Goal: Find specific page/section: Find specific page/section

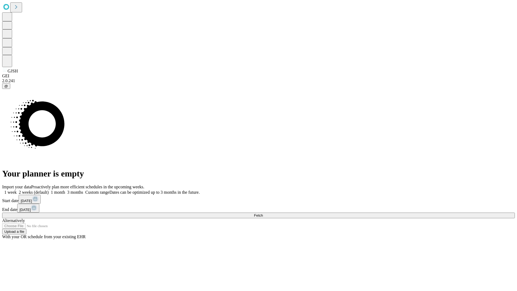
click at [263, 213] on span "Fetch" at bounding box center [258, 215] width 9 height 4
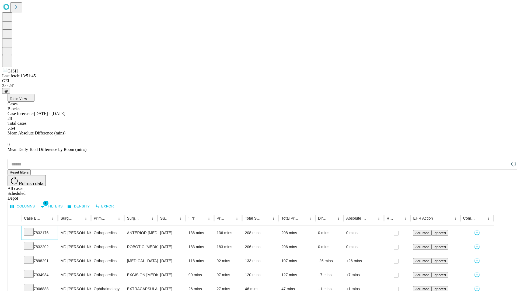
click at [31, 228] on icon at bounding box center [28, 230] width 5 height 5
